Goal: Task Accomplishment & Management: Manage account settings

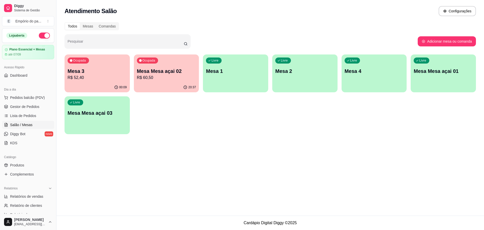
click at [181, 77] on p "R$ 60,50" at bounding box center [166, 78] width 59 height 6
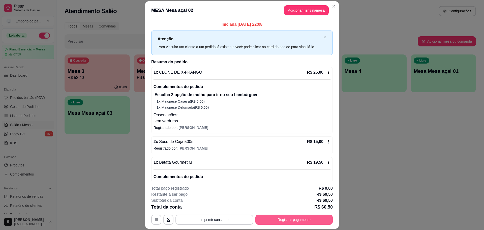
click at [308, 223] on button "Registrar pagamento" at bounding box center [293, 219] width 77 height 10
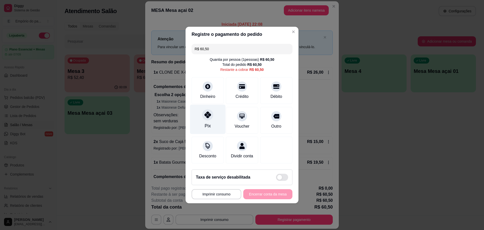
click at [200, 122] on div "Pix" at bounding box center [208, 119] width 36 height 29
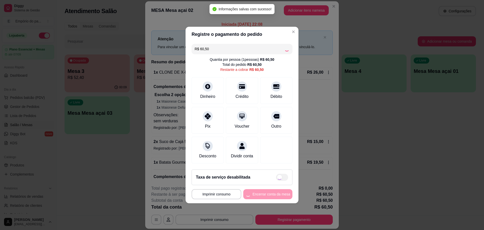
type input "R$ 0,00"
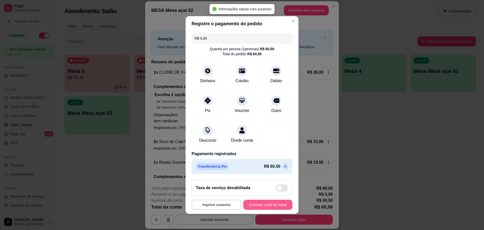
click at [276, 207] on button "Encerrar conta da mesa" at bounding box center [267, 205] width 49 height 10
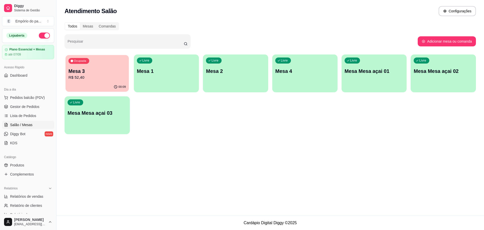
click at [105, 77] on p "R$ 52,40" at bounding box center [97, 78] width 57 height 6
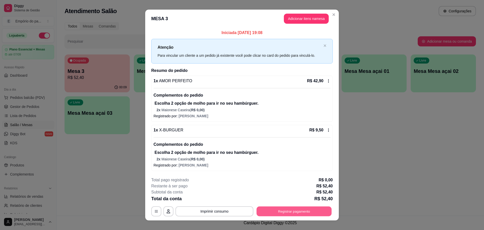
click at [302, 210] on button "Registrar pagamento" at bounding box center [294, 211] width 75 height 10
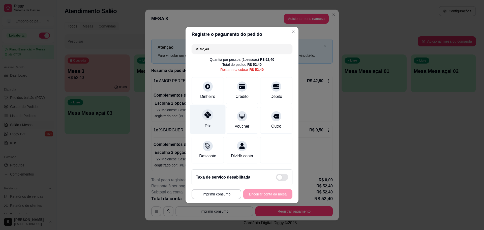
click at [204, 107] on div "Pix" at bounding box center [208, 119] width 36 height 29
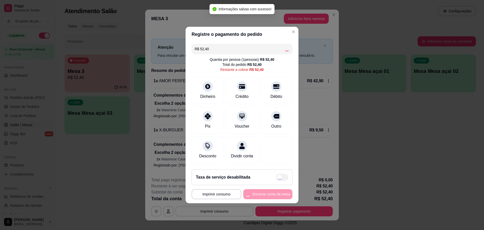
type input "R$ 0,00"
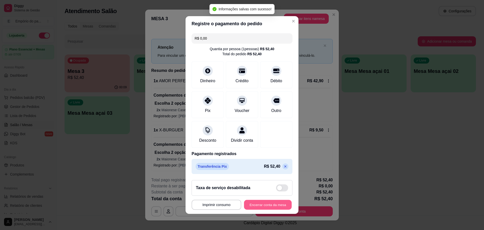
click at [274, 207] on button "Encerrar conta da mesa" at bounding box center [268, 205] width 48 height 10
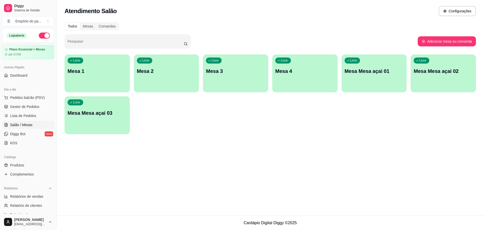
click at [178, 84] on div "Livre Mesa 2" at bounding box center [166, 70] width 65 height 32
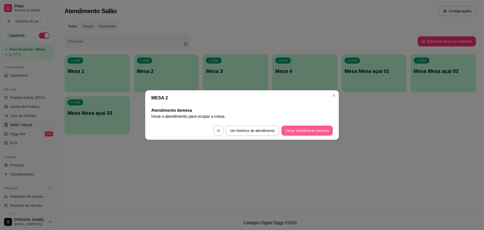
click at [317, 130] on button "Iniciar atendimento de mesa" at bounding box center [306, 130] width 51 height 10
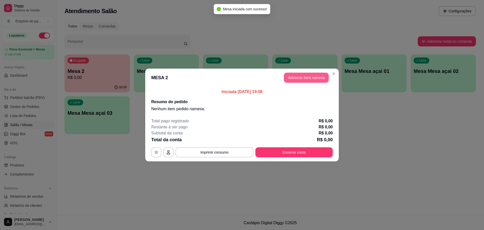
click at [310, 76] on button "Adicionar itens na mesa" at bounding box center [306, 78] width 45 height 10
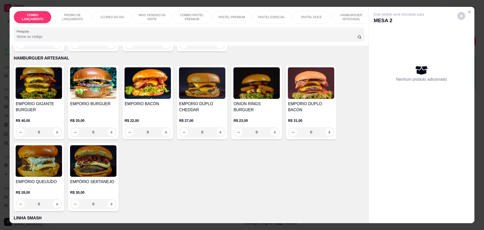
scroll to position [882, 0]
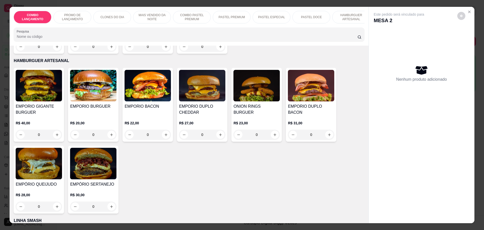
click at [162, 130] on div "0" at bounding box center [147, 135] width 46 height 10
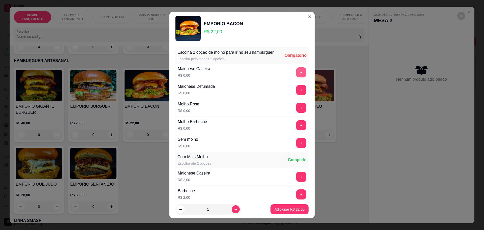
click at [296, 76] on button "+" at bounding box center [301, 72] width 10 height 10
click at [296, 95] on button "+" at bounding box center [301, 90] width 10 height 10
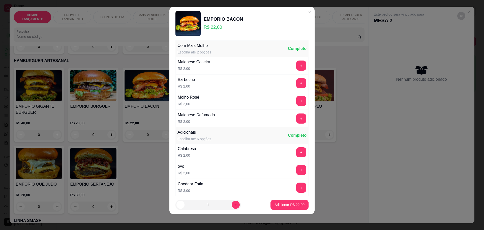
scroll to position [107, 0]
click at [281, 203] on p "Adicionar R$ 22,00" at bounding box center [289, 204] width 30 height 5
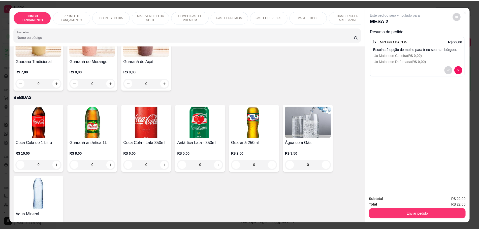
scroll to position [1534, 0]
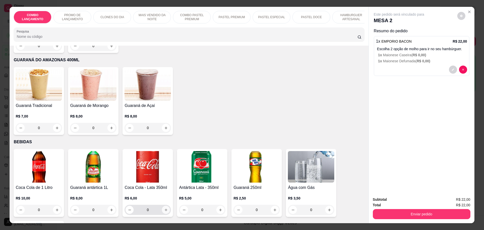
click at [164, 208] on icon "increase-product-quantity" at bounding box center [166, 210] width 4 height 4
type input "1"
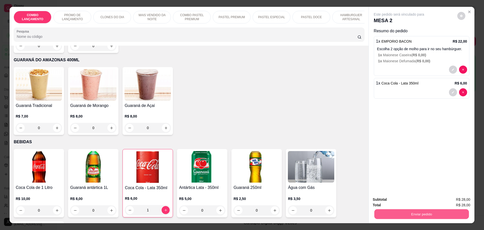
click at [433, 212] on button "Enviar pedido" at bounding box center [421, 214] width 94 height 10
click at [411, 201] on button "Não registrar e enviar pedido" at bounding box center [404, 202] width 52 height 10
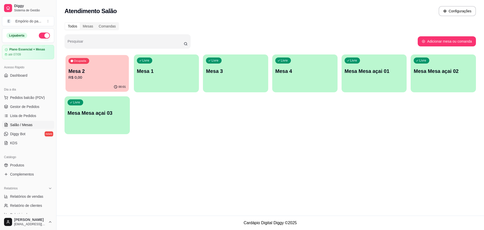
click at [72, 75] on p "R$ 0,00" at bounding box center [97, 78] width 57 height 6
click at [125, 158] on div "Atendimento Salão Configurações Todos Mesas Comandas Pesquisar Adicionar mesa o…" at bounding box center [269, 107] width 427 height 215
click at [20, 110] on link "Gestor de Pedidos" at bounding box center [28, 107] width 52 height 8
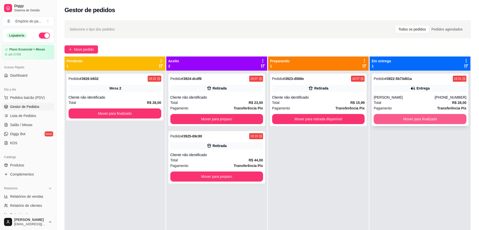
click at [420, 119] on button "Mover para finalizado" at bounding box center [420, 119] width 93 height 10
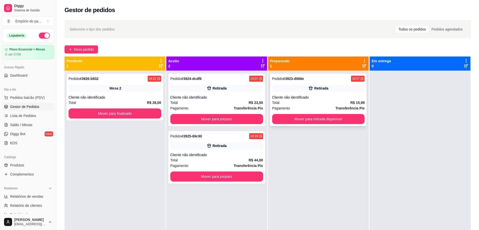
click at [313, 103] on div "Total R$ 15,99" at bounding box center [318, 103] width 93 height 6
click at [302, 124] on div "Pedido # 3923-d068e 18:57 Retirada Cliente não identificado Total R$ 15,99 Paga…" at bounding box center [318, 100] width 97 height 52
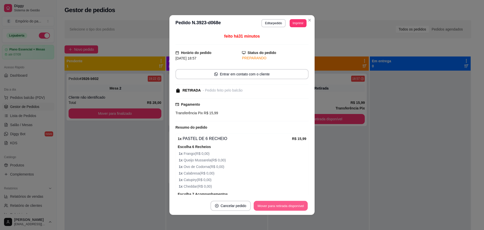
click at [272, 201] on div "Mover para retirada disponível" at bounding box center [281, 206] width 56 height 10
click at [278, 204] on button "Mover para retirada disponível" at bounding box center [281, 206] width 56 height 10
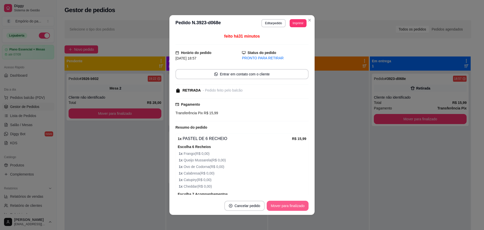
click at [278, 204] on button "Mover para finalizado" at bounding box center [288, 206] width 42 height 10
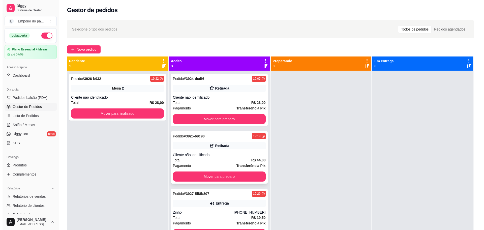
scroll to position [14, 0]
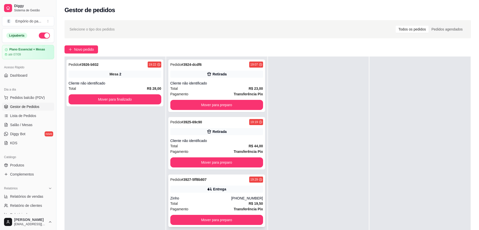
click at [207, 209] on div "Pagamento Transferência Pix" at bounding box center [216, 209] width 93 height 6
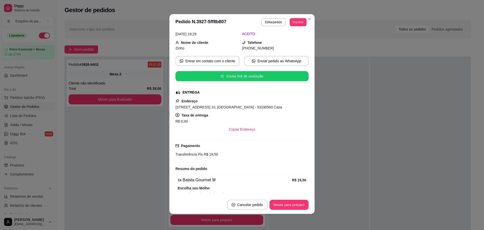
scroll to position [49, 0]
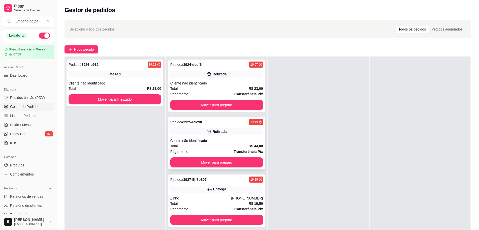
click at [225, 145] on div "Total R$ 44,00" at bounding box center [216, 146] width 93 height 6
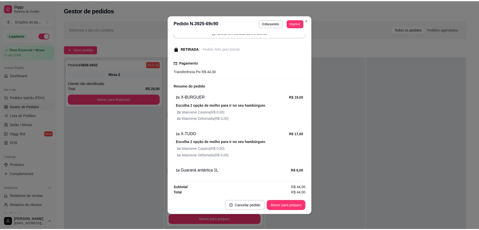
scroll to position [43, 0]
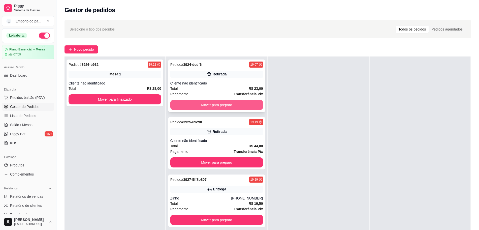
click at [189, 101] on button "Mover para preparo" at bounding box center [216, 105] width 93 height 10
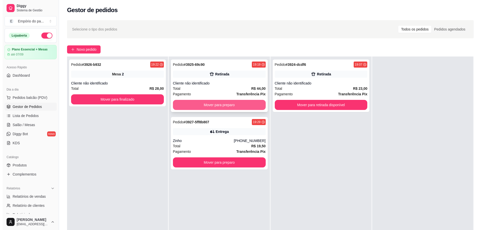
scroll to position [0, 0]
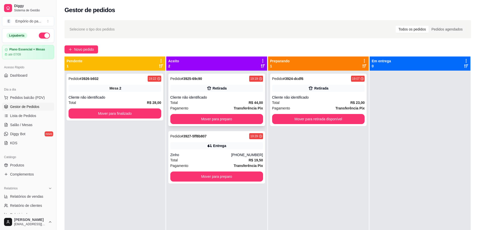
click at [236, 102] on div "Total R$ 44,00" at bounding box center [216, 103] width 93 height 6
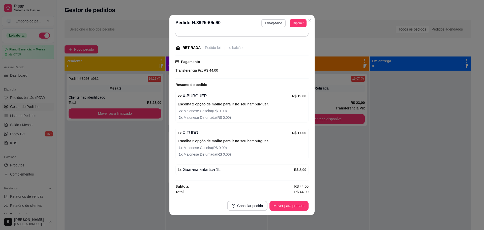
scroll to position [1, 0]
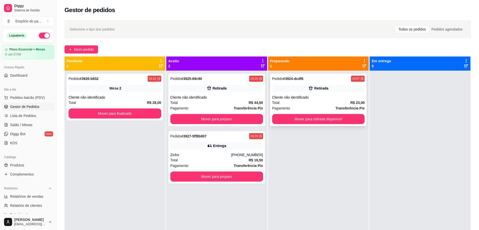
click at [291, 95] on div "Cliente não identificado" at bounding box center [318, 97] width 93 height 5
click at [338, 120] on button "Mover para retirada disponível" at bounding box center [318, 119] width 93 height 10
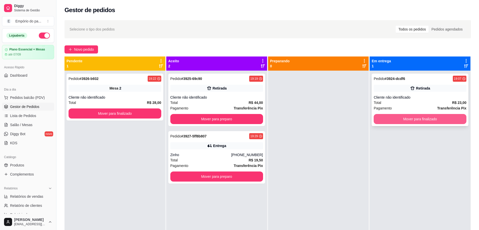
click at [405, 119] on button "Mover para finalizado" at bounding box center [420, 119] width 93 height 10
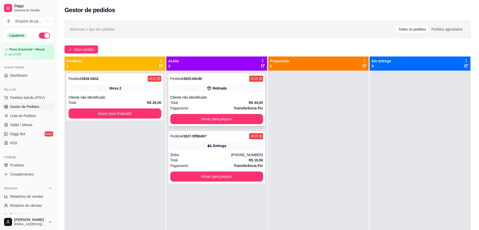
click at [213, 102] on div "Total R$ 44,00" at bounding box center [216, 103] width 93 height 6
click at [218, 119] on button "Mover para preparo" at bounding box center [216, 119] width 93 height 10
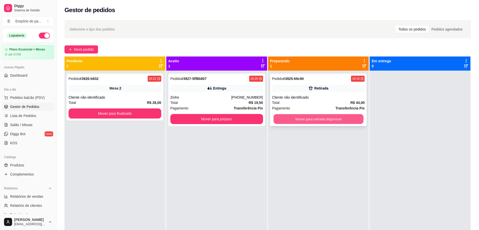
click at [298, 122] on button "Mover para retirada disponível" at bounding box center [318, 119] width 90 height 10
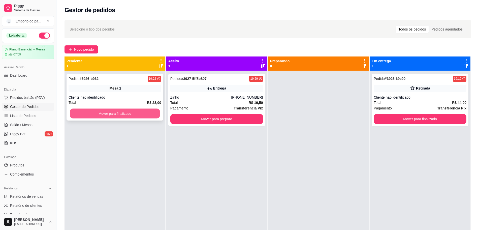
click at [101, 115] on button "Mover para finalizado" at bounding box center [115, 114] width 90 height 10
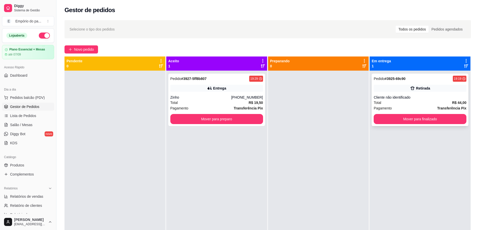
click at [389, 88] on div "Retirada" at bounding box center [420, 88] width 93 height 7
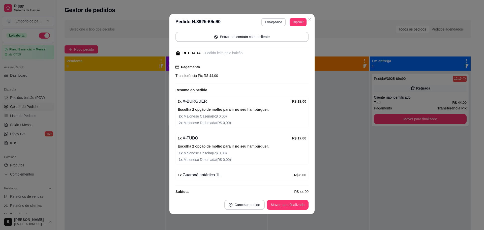
scroll to position [43, 0]
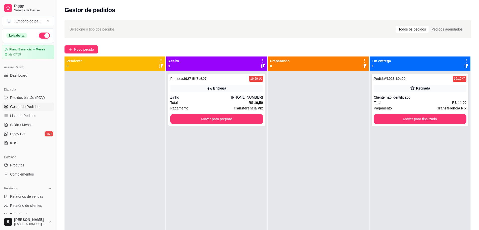
click at [324, 139] on div at bounding box center [318, 186] width 101 height 230
click at [83, 51] on span "Novo pedido" at bounding box center [84, 50] width 20 height 6
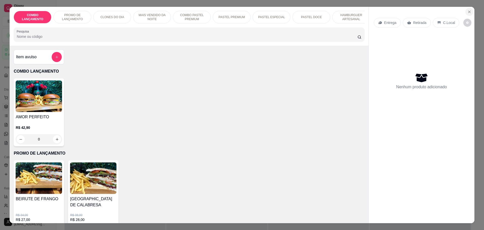
click at [467, 11] on icon "Close" at bounding box center [469, 12] width 4 height 4
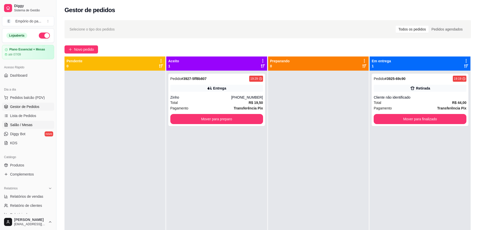
click at [18, 124] on span "Salão / Mesas" at bounding box center [21, 124] width 22 height 5
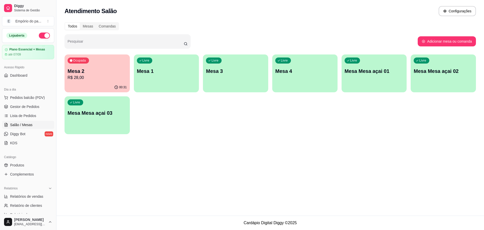
click at [370, 115] on div "Ocupada Mesa 2 R$ 28,00 00:31 Livre Mesa 1 Livre Mesa 3 Livre Mesa 4 Livre Mesa…" at bounding box center [270, 94] width 411 height 80
click at [404, 121] on div "Ocupada Mesa 2 R$ 28,00 00:31 Livre Mesa 1 Livre Mesa 3 Livre Mesa 4 Livre Mesa…" at bounding box center [270, 94] width 411 height 80
click at [281, 81] on div "Livre Mesa 4" at bounding box center [304, 70] width 63 height 31
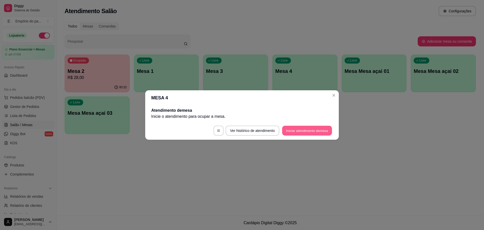
click at [318, 130] on button "Iniciar atendimento de mesa" at bounding box center [307, 131] width 50 height 10
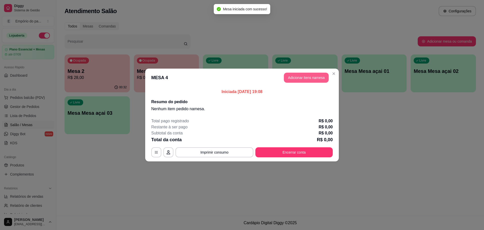
click at [298, 76] on button "Adicionar itens na mesa" at bounding box center [306, 78] width 45 height 10
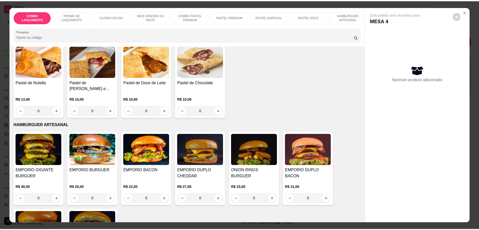
scroll to position [967, 0]
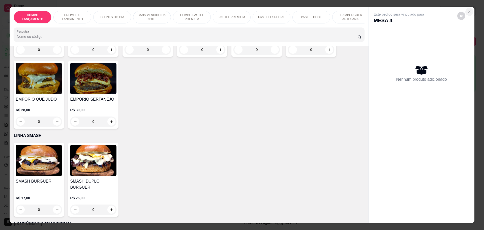
click at [467, 11] on icon "Close" at bounding box center [469, 12] width 4 height 4
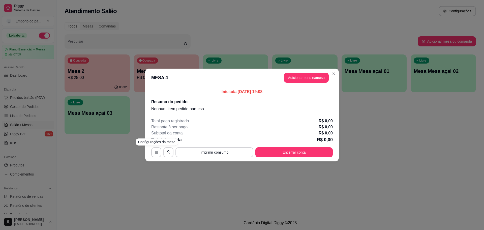
click at [125, 161] on div "MESA 4 Adicionar itens na mesa Iniciada [DATE] 19:08 Resumo do pedido Nenhum it…" at bounding box center [242, 115] width 484 height 230
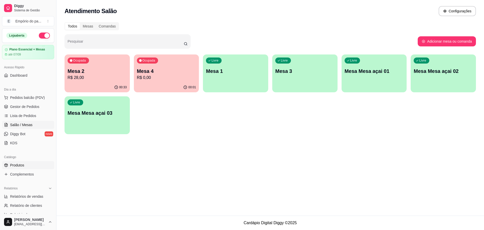
click at [19, 164] on span "Produtos" at bounding box center [17, 165] width 14 height 5
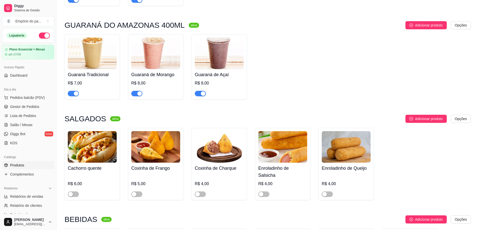
scroll to position [1858, 0]
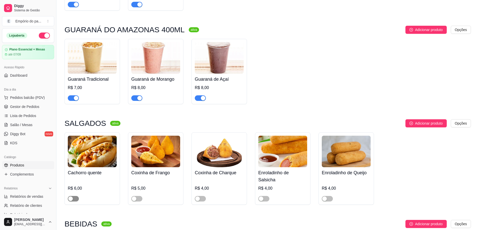
click at [74, 196] on span "button" at bounding box center [73, 199] width 11 height 6
click at [27, 104] on span "Gestor de Pedidos" at bounding box center [24, 106] width 29 height 5
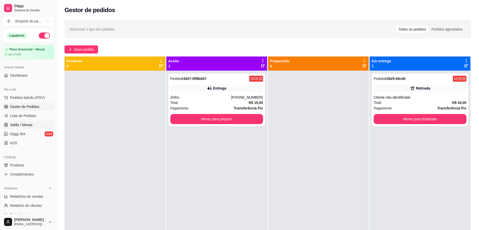
click at [30, 127] on link "Salão / Mesas" at bounding box center [28, 125] width 52 height 8
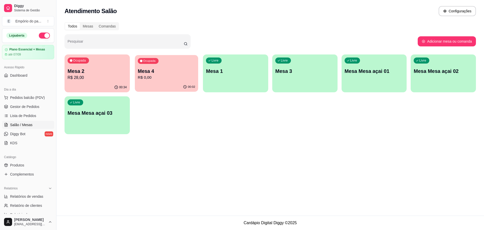
click at [145, 84] on div "00:02" at bounding box center [166, 87] width 63 height 10
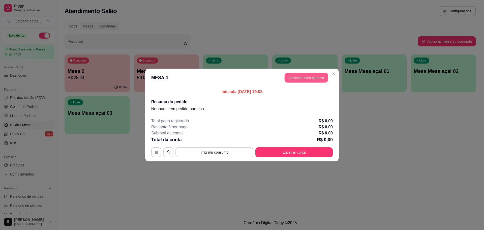
click at [294, 76] on button "Adicionar itens na mesa" at bounding box center [305, 78] width 43 height 10
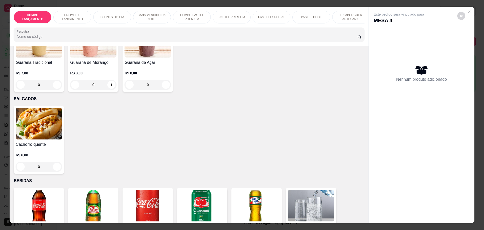
scroll to position [1606, 0]
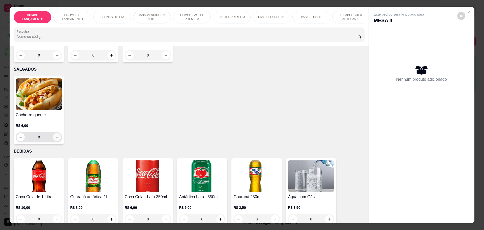
click at [55, 135] on icon "increase-product-quantity" at bounding box center [57, 137] width 4 height 4
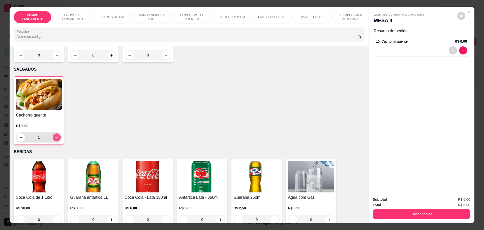
click at [55, 136] on icon "increase-product-quantity" at bounding box center [57, 138] width 4 height 4
type input "4"
click at [434, 215] on button "Enviar pedido" at bounding box center [422, 214] width 98 height 10
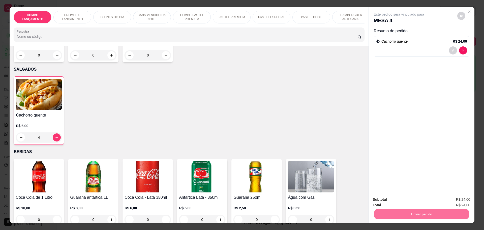
click at [408, 199] on button "Não registrar e enviar pedido" at bounding box center [404, 201] width 51 height 9
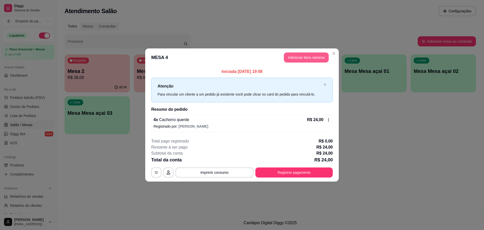
click at [310, 55] on button "Adicionar itens na mesa" at bounding box center [306, 57] width 45 height 10
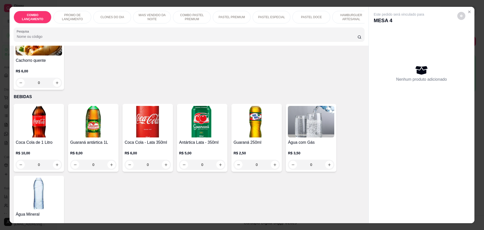
scroll to position [1742, 0]
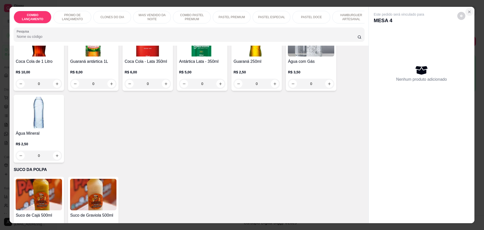
click at [467, 11] on icon "Close" at bounding box center [469, 12] width 4 height 4
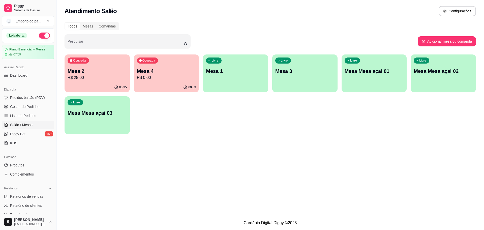
click at [94, 82] on div "00:35" at bounding box center [97, 87] width 65 height 10
click at [188, 81] on div "Ocupada Mesa 4 R$ 0,00" at bounding box center [166, 68] width 63 height 27
click at [101, 80] on p "R$ 28,00" at bounding box center [97, 78] width 59 height 6
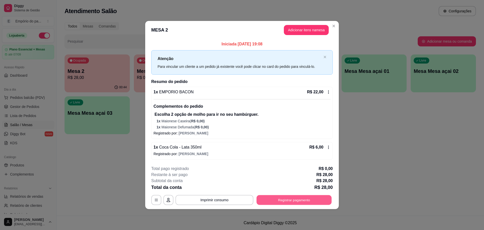
click at [278, 197] on button "Registrar pagamento" at bounding box center [294, 200] width 75 height 10
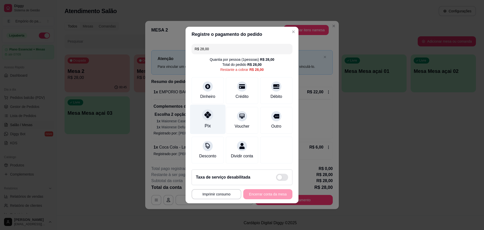
click at [203, 116] on div "Pix" at bounding box center [208, 119] width 36 height 29
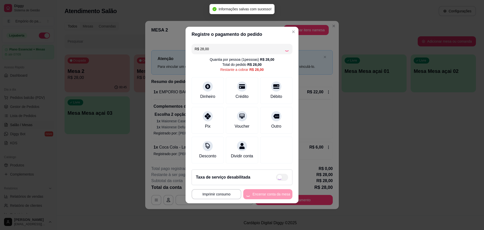
type input "R$ 0,00"
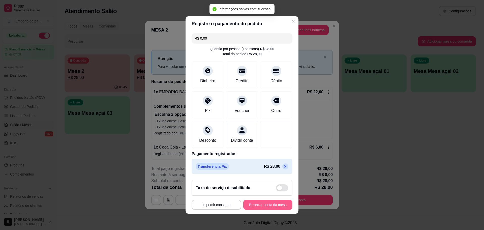
click at [270, 208] on button "Encerrar conta da mesa" at bounding box center [267, 205] width 49 height 10
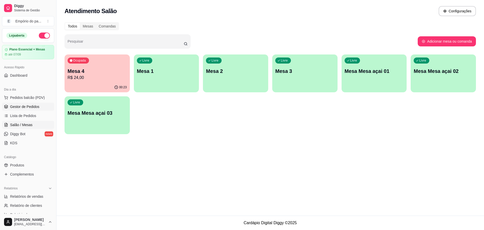
click at [12, 107] on span "Gestor de Pedidos" at bounding box center [24, 106] width 29 height 5
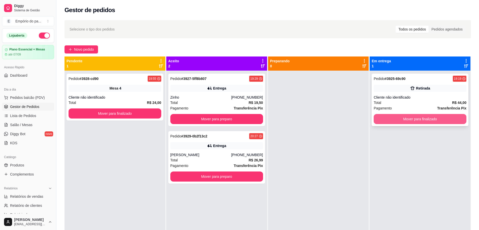
click at [400, 115] on button "Mover para finalizado" at bounding box center [420, 119] width 93 height 10
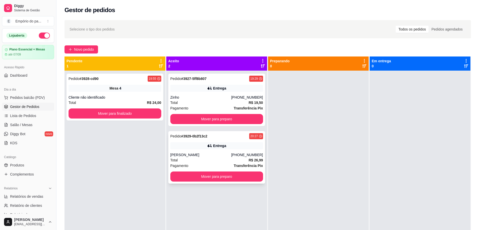
click at [218, 160] on div "Total R$ 26,99" at bounding box center [216, 160] width 93 height 6
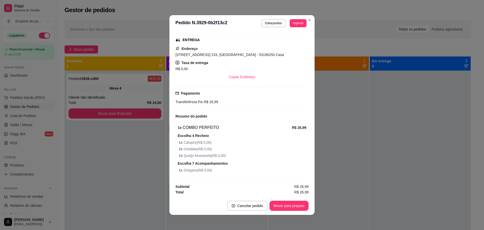
scroll to position [77, 0]
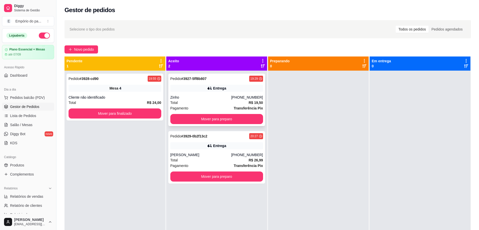
click at [228, 104] on div "Total R$ 19,50" at bounding box center [216, 103] width 93 height 6
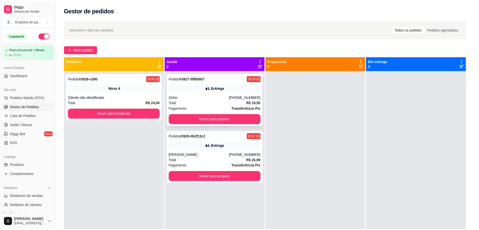
scroll to position [49, 0]
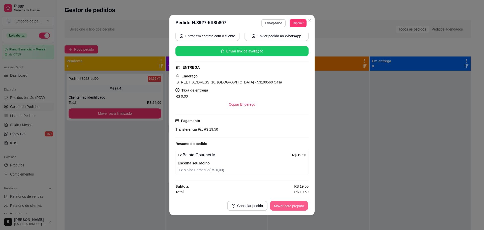
click at [273, 205] on button "Mover para preparo" at bounding box center [289, 206] width 38 height 10
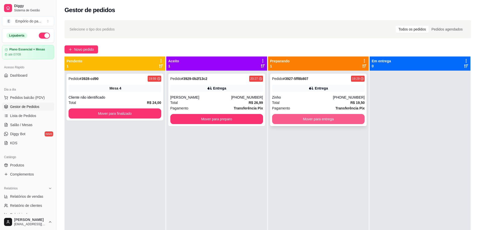
click at [321, 123] on button "Mover para entrega" at bounding box center [318, 119] width 93 height 10
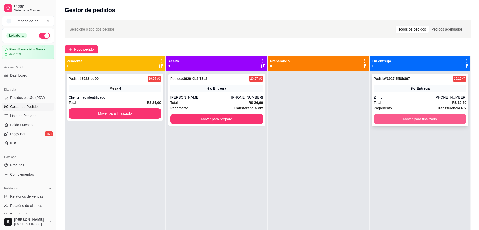
click at [411, 119] on button "Mover para finalizado" at bounding box center [420, 119] width 93 height 10
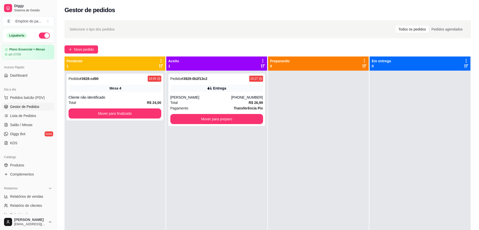
click at [389, 123] on div at bounding box center [420, 186] width 101 height 230
click at [230, 116] on button "Mover para preparo" at bounding box center [216, 119] width 93 height 10
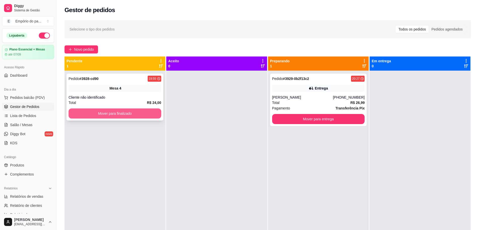
click at [108, 117] on button "Mover para finalizado" at bounding box center [115, 113] width 93 height 10
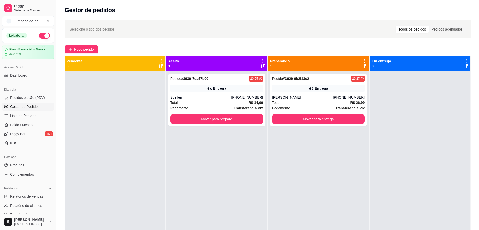
click at [107, 118] on div at bounding box center [115, 186] width 101 height 230
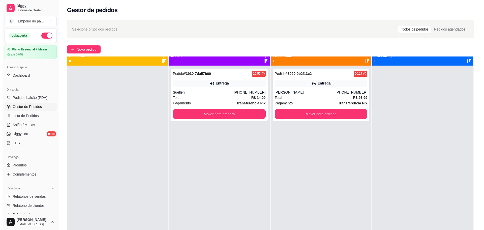
scroll to position [14, 0]
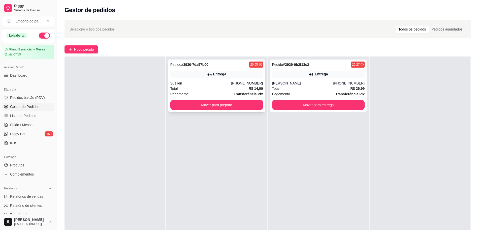
click at [200, 81] on div "Suellen" at bounding box center [200, 83] width 61 height 5
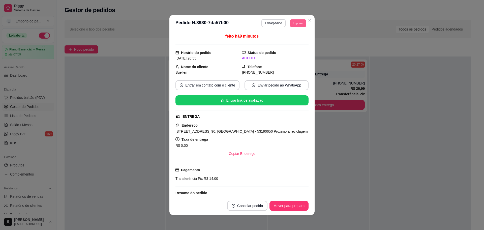
click at [296, 24] on button "Imprimir" at bounding box center [298, 23] width 16 height 8
click at [283, 39] on button "IMPRESSORA" at bounding box center [286, 41] width 37 height 8
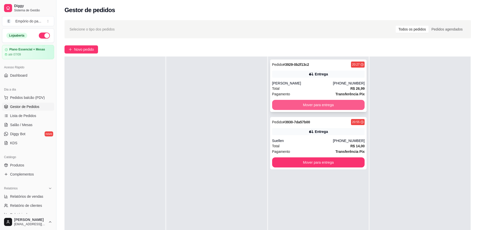
click at [337, 104] on button "Mover para entrega" at bounding box center [318, 105] width 93 height 10
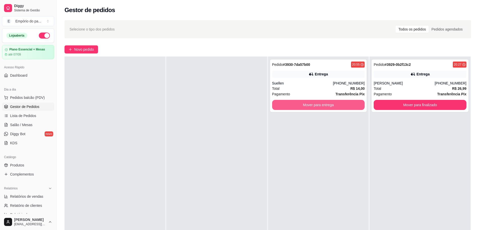
click at [338, 105] on button "Mover para entrega" at bounding box center [318, 105] width 93 height 10
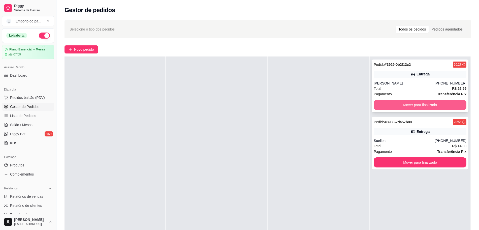
click at [417, 103] on button "Mover para finalizado" at bounding box center [420, 105] width 93 height 10
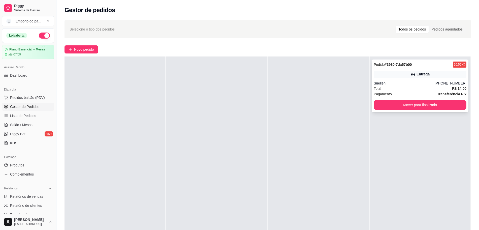
click at [413, 86] on div "Total R$ 14,00" at bounding box center [420, 89] width 93 height 6
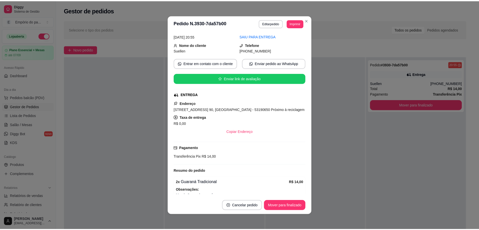
scroll to position [48, 0]
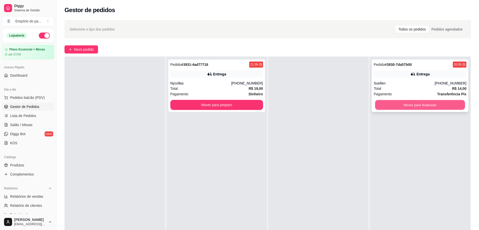
click at [410, 105] on button "Mover para finalizado" at bounding box center [420, 105] width 90 height 10
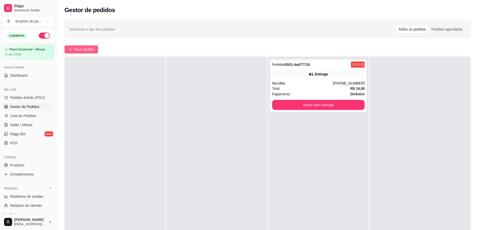
click at [79, 48] on span "Novo pedido" at bounding box center [84, 50] width 20 height 6
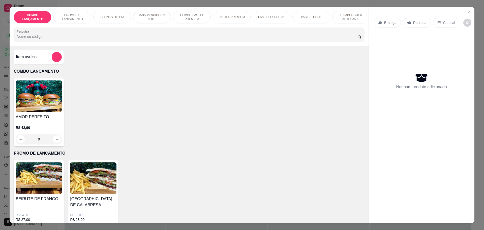
click at [413, 21] on p "Retirada" at bounding box center [419, 22] width 13 height 5
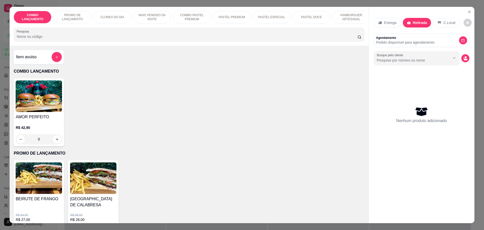
click at [472, 10] on div "Entrega Retirada C.Local Agendamento Pedido disponível para agendamento Busque …" at bounding box center [422, 111] width 106 height 208
click at [468, 11] on icon "Close" at bounding box center [469, 12] width 4 height 4
